Goal: Find specific page/section: Find specific page/section

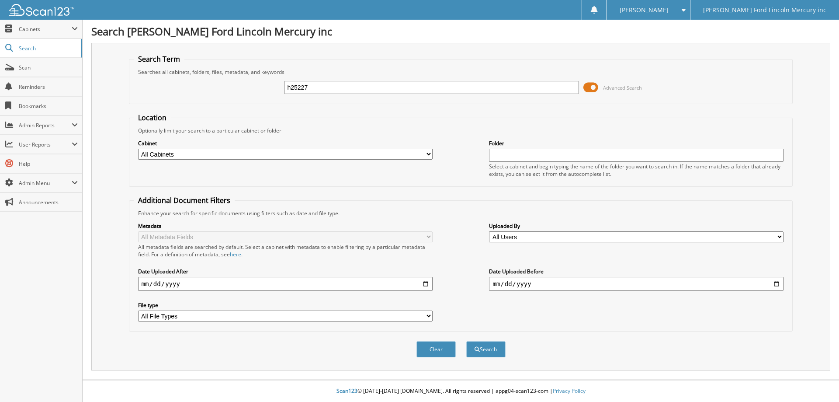
type input "h25227"
click at [466, 341] on button "Search" at bounding box center [485, 349] width 39 height 16
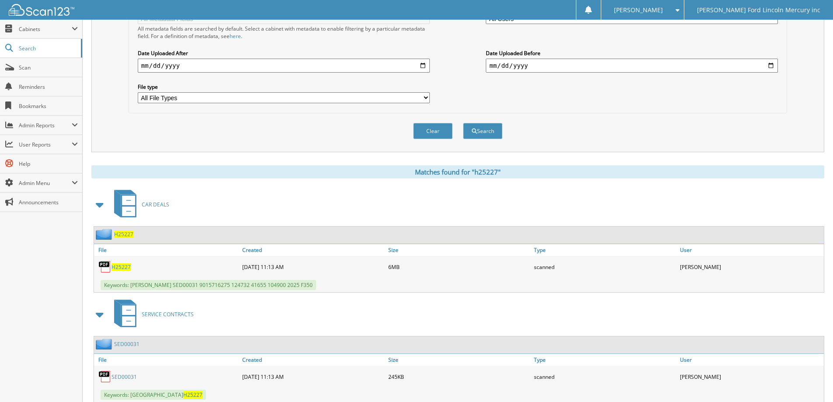
scroll to position [219, 0]
click at [119, 268] on span "H25227" at bounding box center [120, 266] width 19 height 7
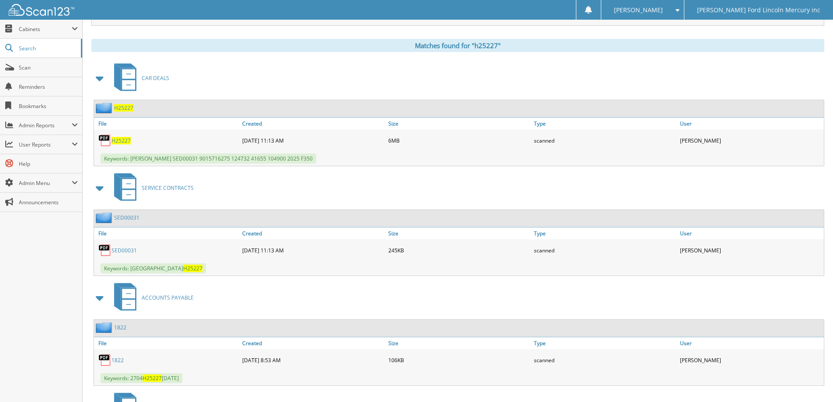
scroll to position [350, 0]
